Goal: Task Accomplishment & Management: Use online tool/utility

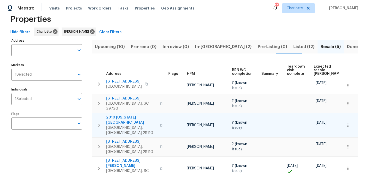
scroll to position [23, 0]
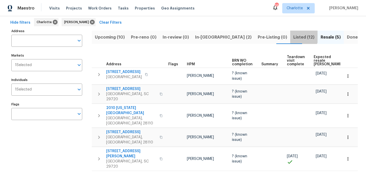
click at [293, 34] on span "Listed (12)" at bounding box center [303, 37] width 21 height 7
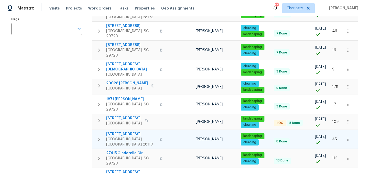
scroll to position [131, 0]
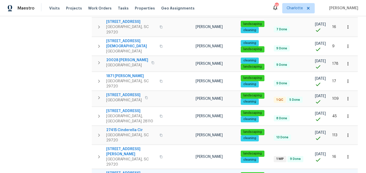
click at [123, 171] on span "[STREET_ADDRESS]" at bounding box center [131, 173] width 50 height 5
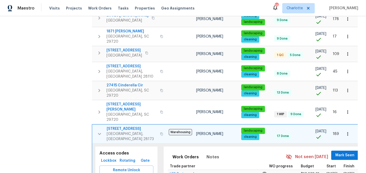
scroll to position [177, 0]
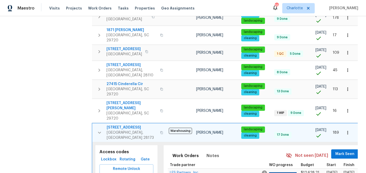
click at [346, 130] on icon "button" at bounding box center [347, 132] width 5 height 5
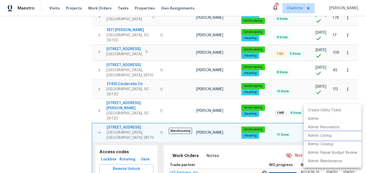
click at [317, 138] on p "Admin: Listing" at bounding box center [319, 135] width 24 height 5
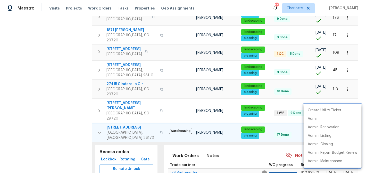
click at [64, 79] on div at bounding box center [183, 86] width 366 height 173
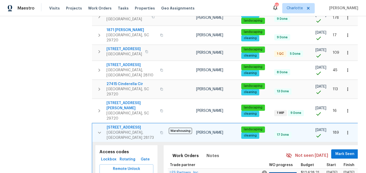
scroll to position [0, 0]
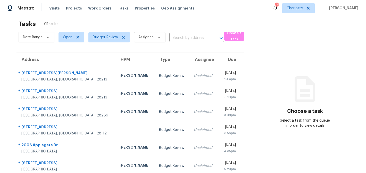
scroll to position [5, 0]
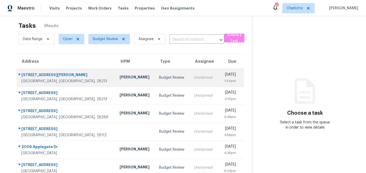
click at [217, 73] on td "Fri, Sep 19th 2025 1:44pm" at bounding box center [230, 78] width 26 height 18
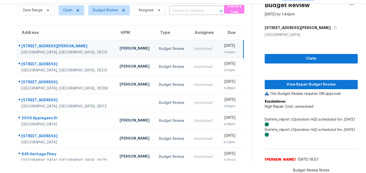
scroll to position [20, 0]
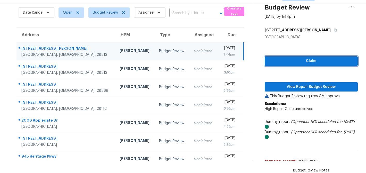
click at [320, 62] on span "Claim" at bounding box center [310, 61] width 85 height 6
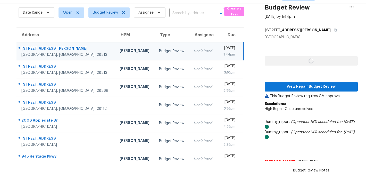
scroll to position [12, 0]
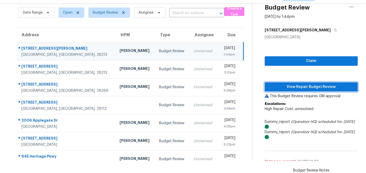
click at [321, 88] on span "View Repair Budget Review" at bounding box center [310, 87] width 85 height 6
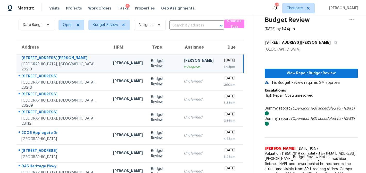
scroll to position [0, 0]
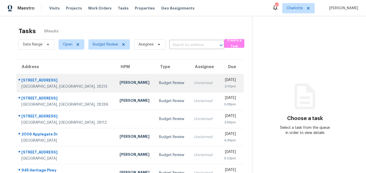
click at [159, 84] on div "Budget Review" at bounding box center [172, 83] width 26 height 5
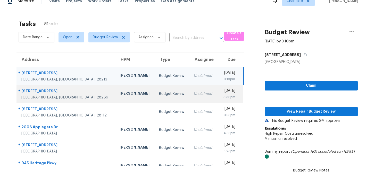
click at [217, 88] on td "Fri, Sep 19th 2025 3:38pm" at bounding box center [230, 94] width 26 height 18
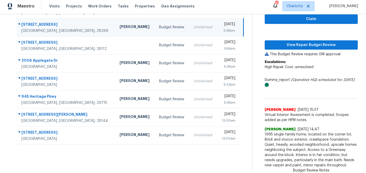
scroll to position [68, 0]
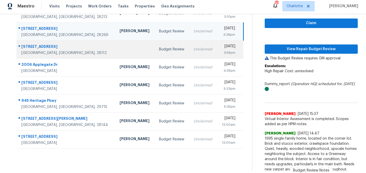
click at [221, 48] on div "Fri, Sep 19th 2025" at bounding box center [228, 47] width 14 height 6
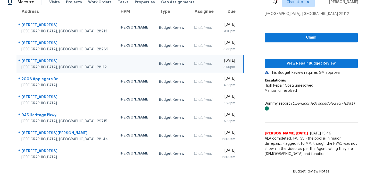
scroll to position [7, 0]
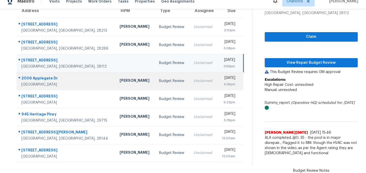
click at [217, 80] on td "Fri, Sep 19th 2025 4:35pm" at bounding box center [230, 81] width 26 height 18
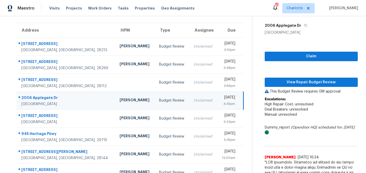
scroll to position [37, 0]
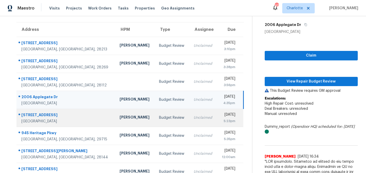
click at [193, 120] on div "Unclaimed" at bounding box center [202, 117] width 19 height 5
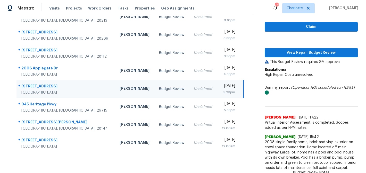
scroll to position [2, 0]
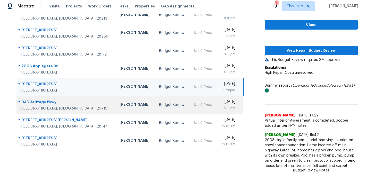
click at [193, 104] on div "Unclaimed" at bounding box center [202, 104] width 19 height 5
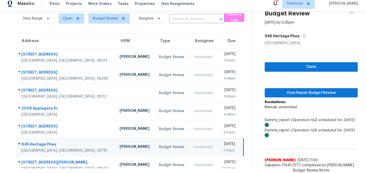
scroll to position [0, 0]
